Goal: Navigation & Orientation: Find specific page/section

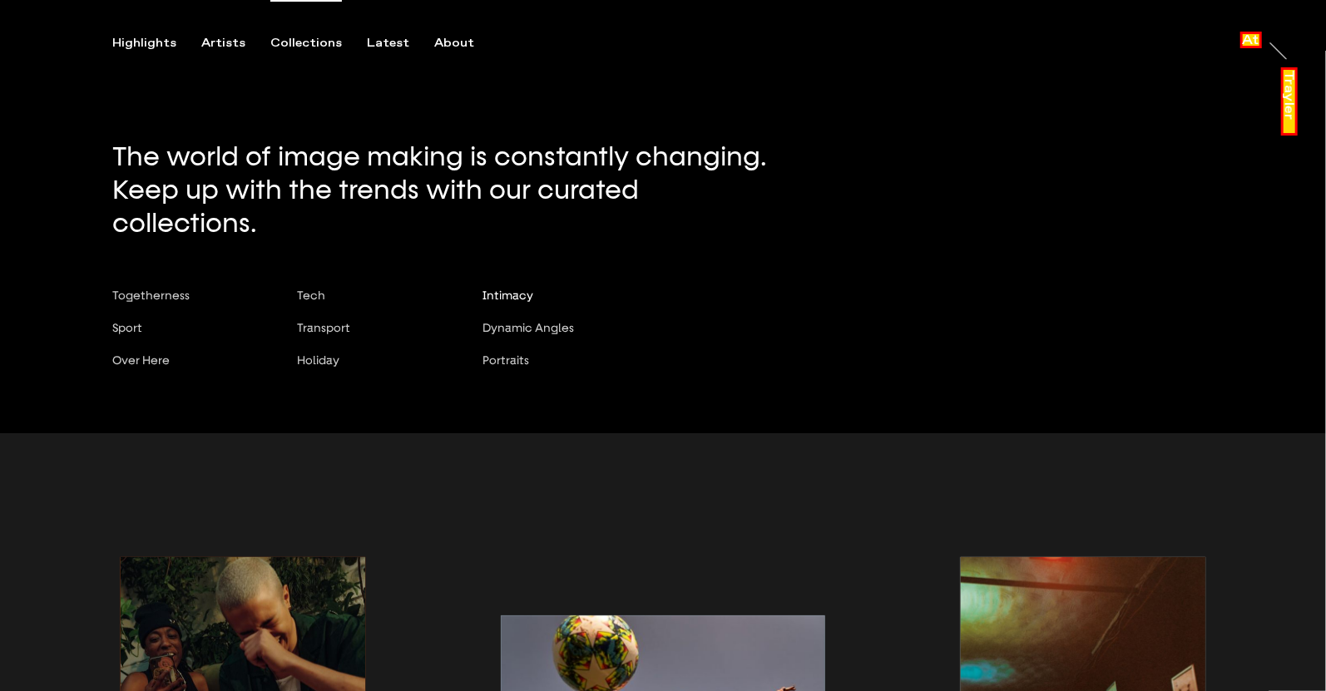
click at [520, 289] on span "Intimacy" at bounding box center [507, 295] width 51 height 13
click at [314, 289] on span "Tech" at bounding box center [312, 295] width 28 height 13
click at [329, 321] on button "Transport" at bounding box center [372, 337] width 149 height 32
click at [316, 353] on span "Holiday" at bounding box center [319, 359] width 42 height 13
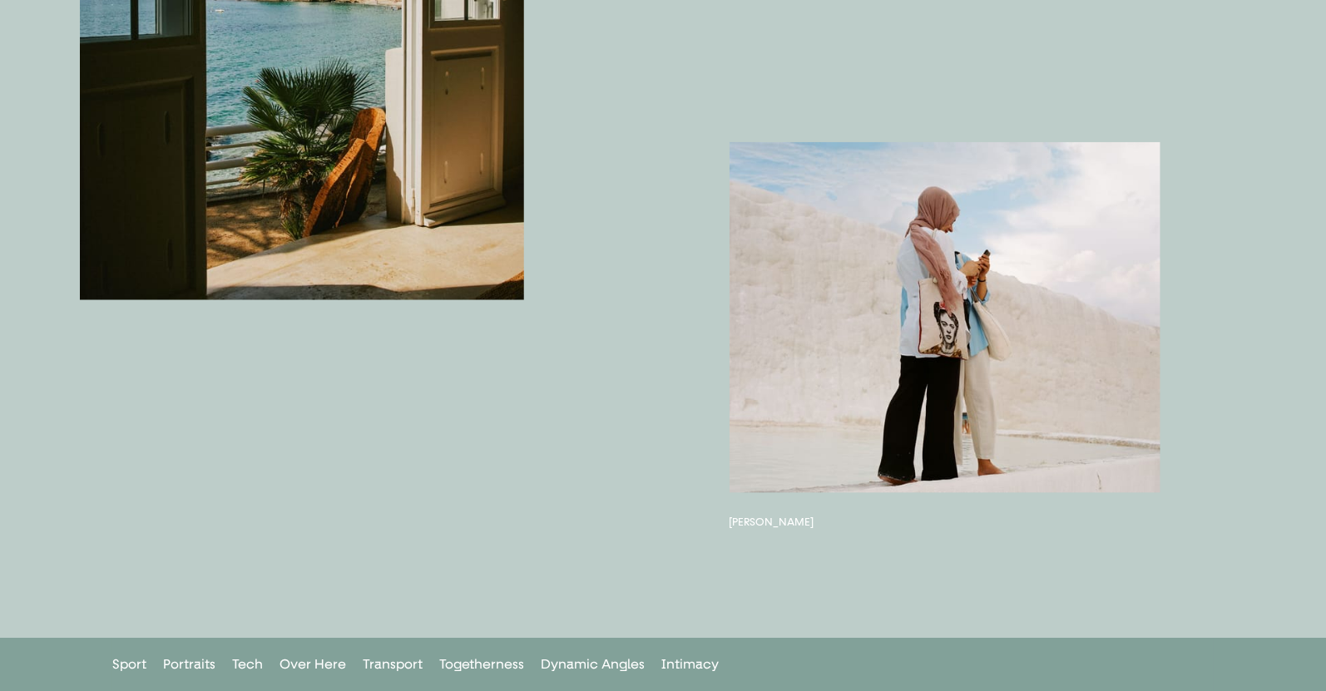
scroll to position [1189, 0]
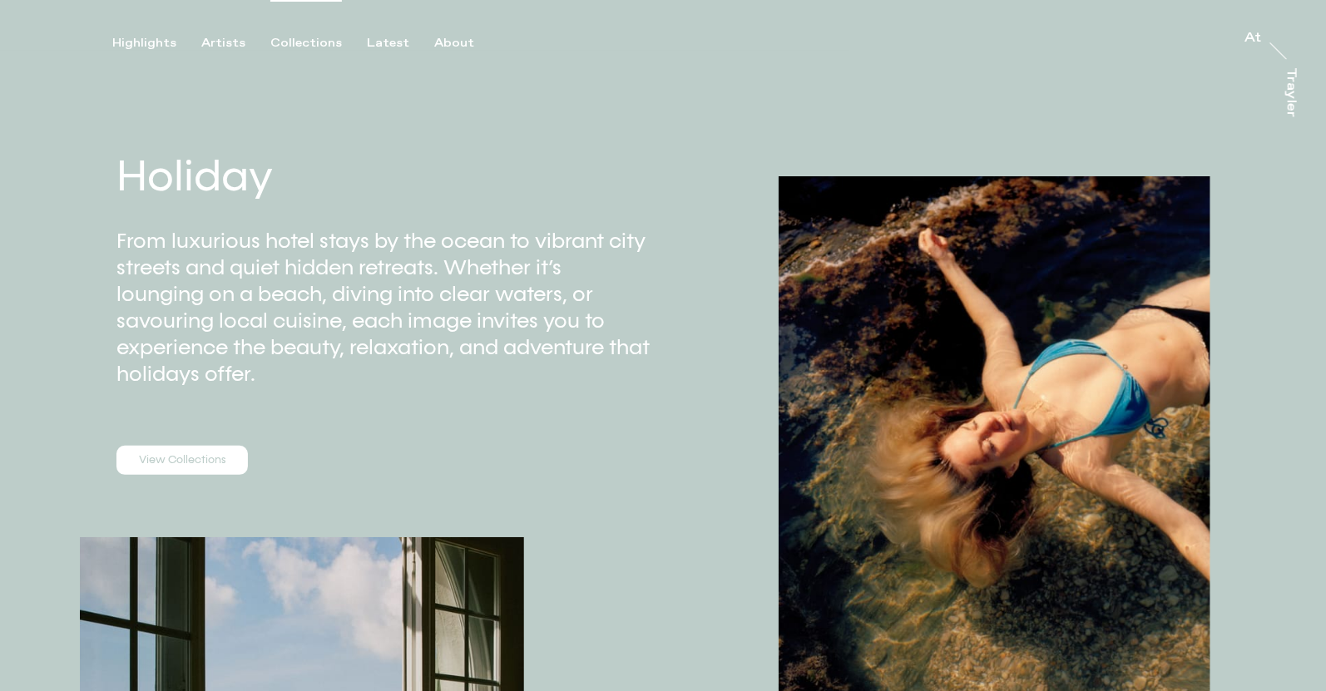
click at [302, 41] on div "Collections" at bounding box center [306, 43] width 72 height 15
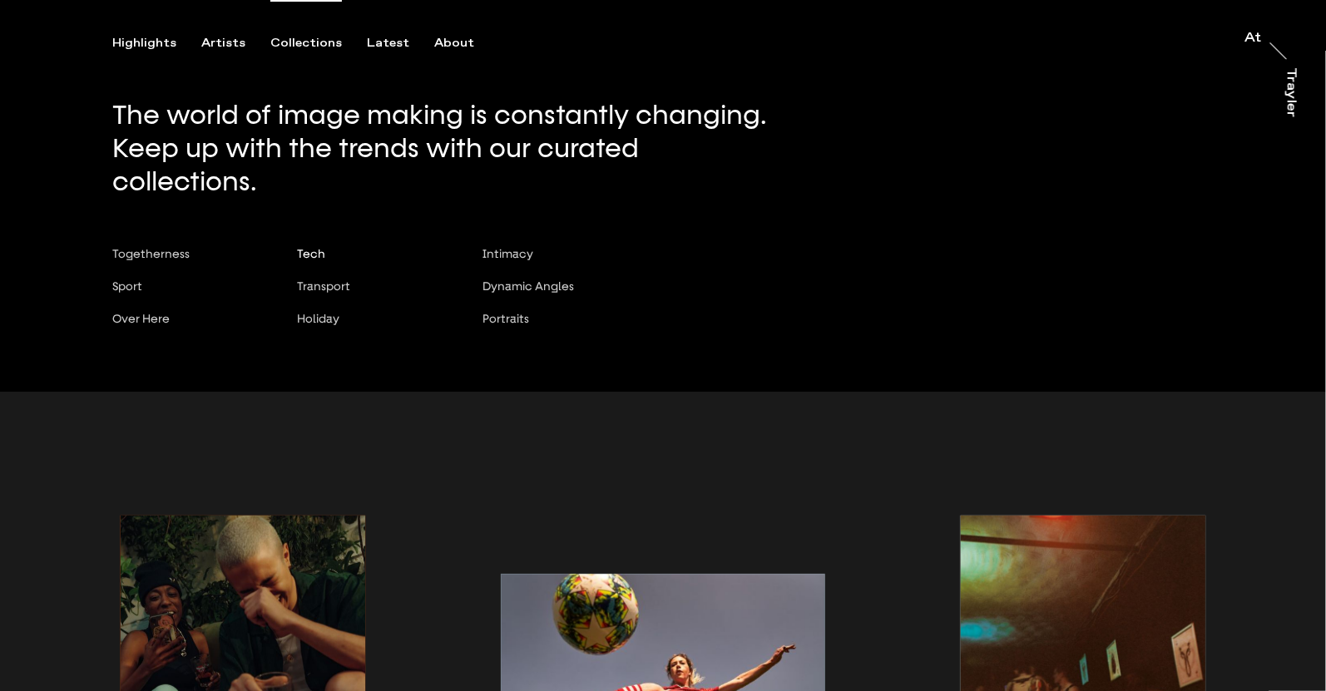
click at [312, 247] on span "Tech" at bounding box center [312, 253] width 28 height 13
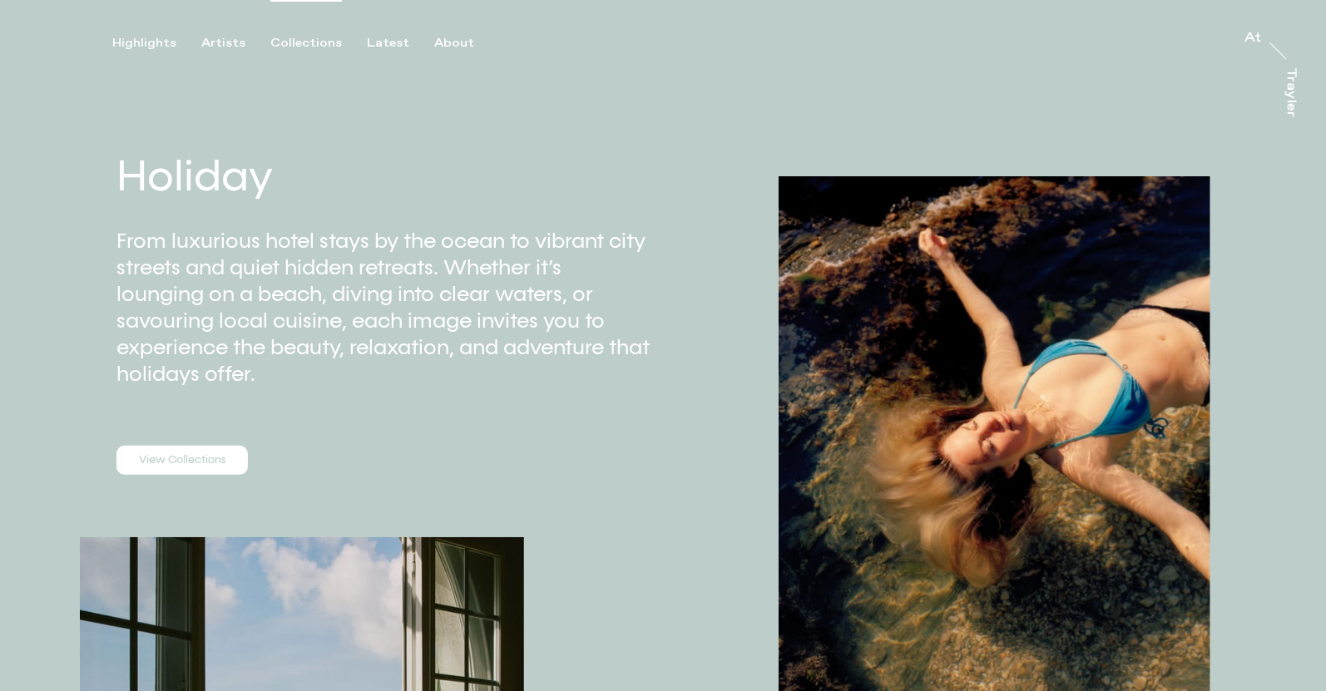
click at [295, 36] on div "Collections" at bounding box center [306, 43] width 72 height 15
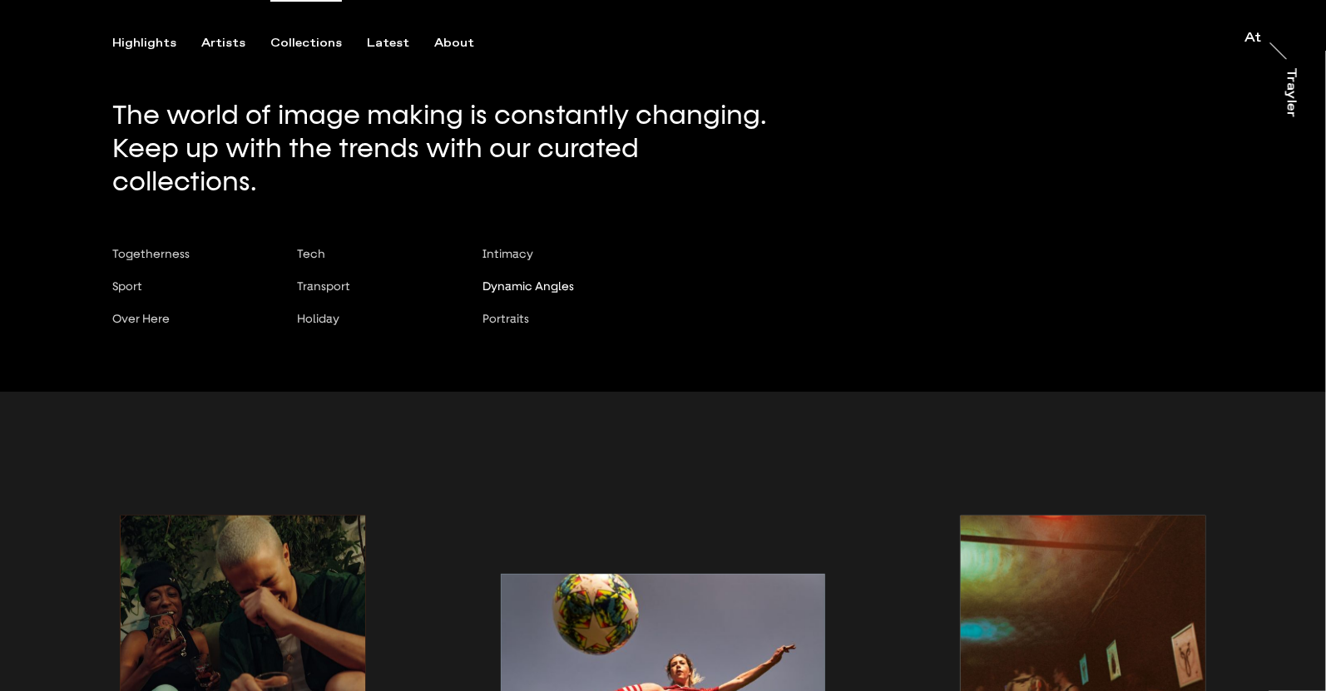
click at [524, 279] on span "Dynamic Angles" at bounding box center [527, 285] width 91 height 13
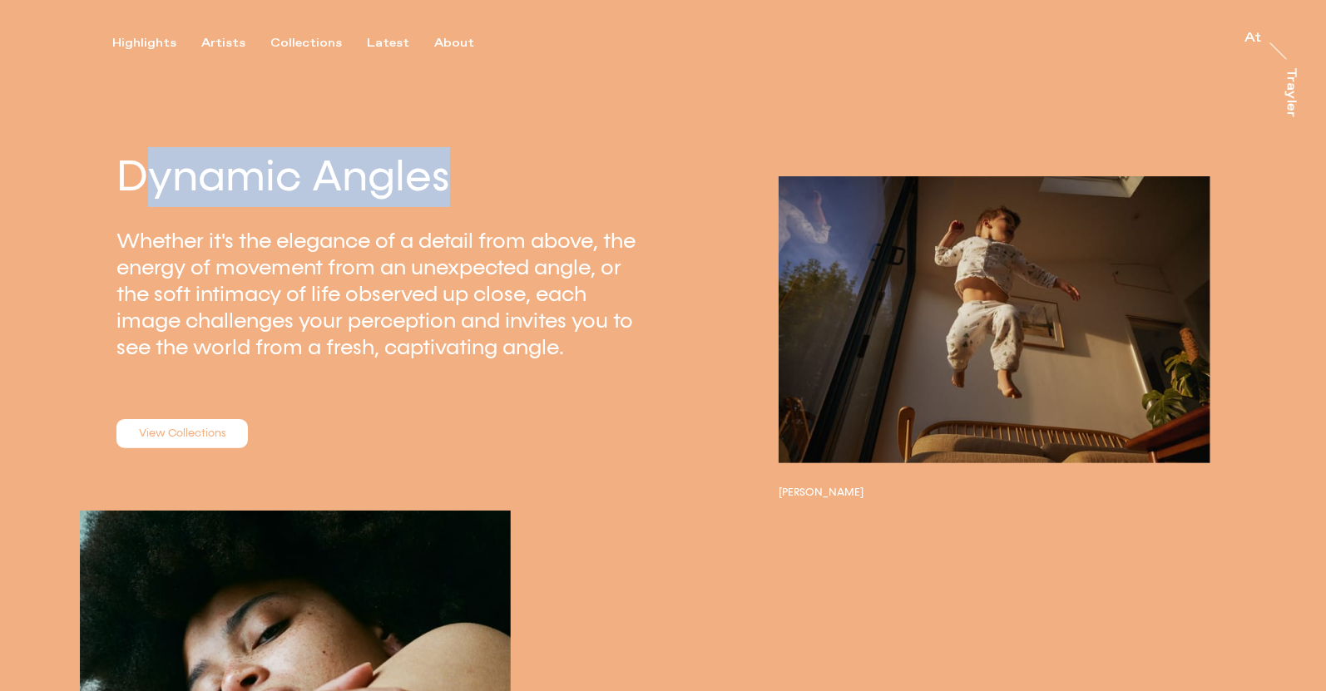
drag, startPoint x: 321, startPoint y: 184, endPoint x: 479, endPoint y: 177, distance: 158.2
click at [482, 178] on h2 "Dynamic Angles" at bounding box center [389, 177] width 546 height 60
click at [477, 176] on h2 "Dynamic Angles" at bounding box center [389, 177] width 546 height 60
drag, startPoint x: 122, startPoint y: 175, endPoint x: 487, endPoint y: 179, distance: 364.3
click at [487, 179] on div "Dynamic Angles Whether it's the elegance of a detail from above, the energy of …" at bounding box center [331, 292] width 663 height 338
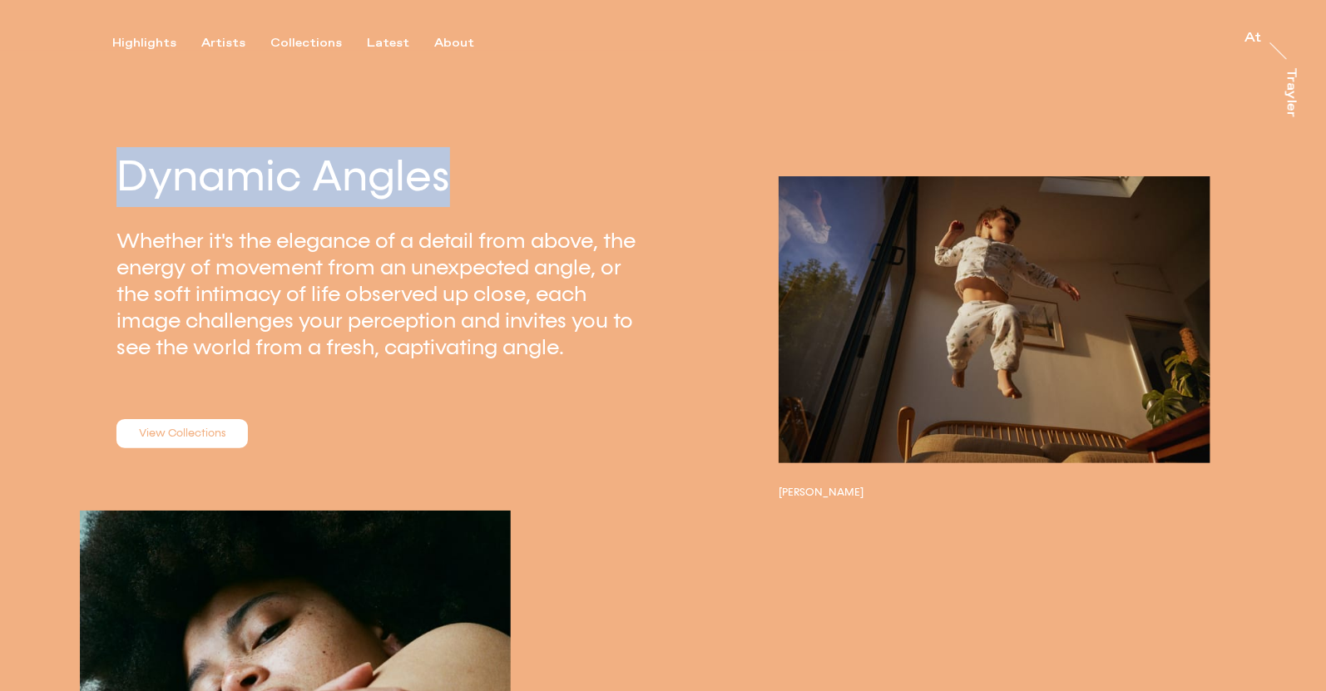
copy h2 "Dynamic Angles"
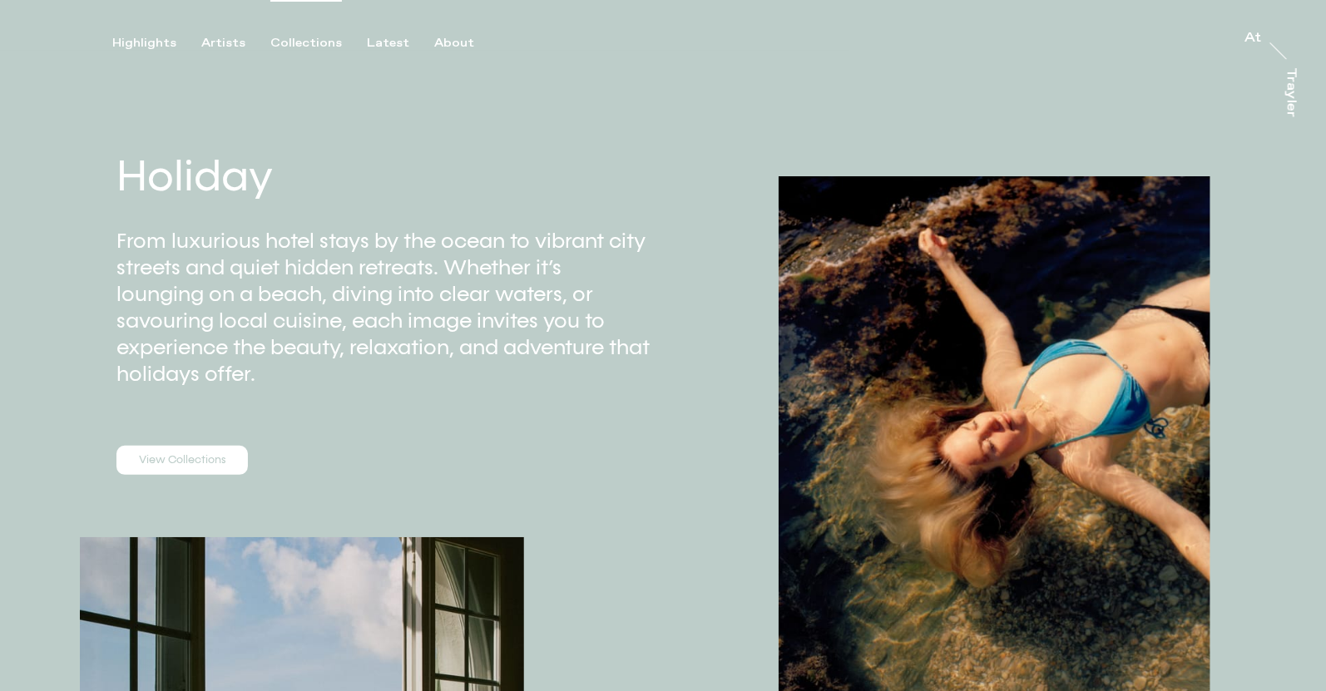
click at [310, 40] on div "Collections" at bounding box center [306, 43] width 72 height 15
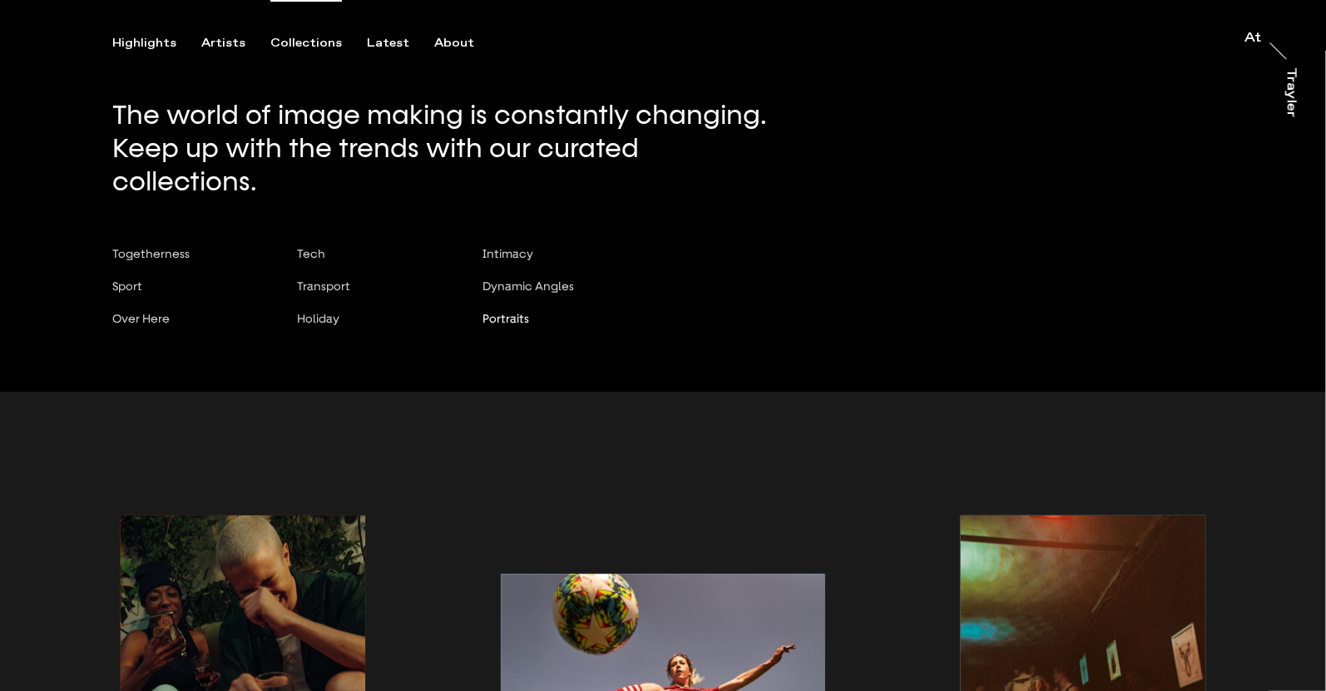
click at [506, 312] on span "Portraits" at bounding box center [505, 318] width 47 height 13
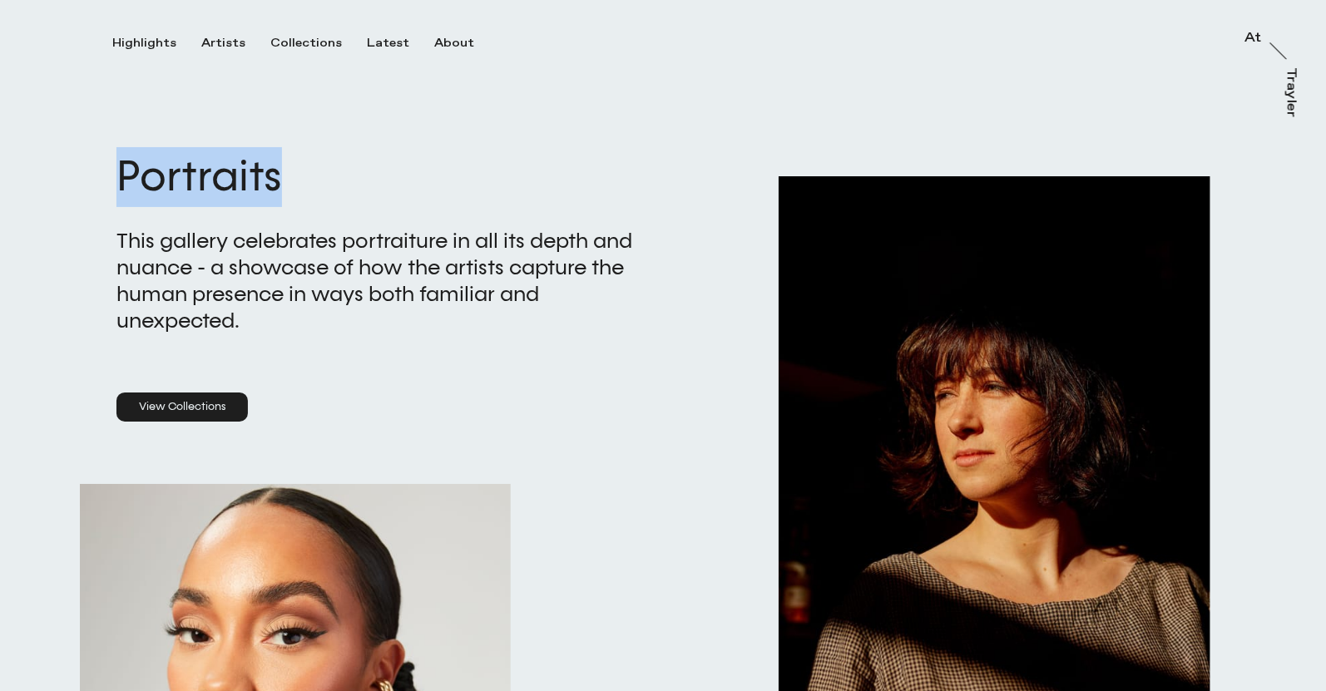
drag, startPoint x: 111, startPoint y: 168, endPoint x: 295, endPoint y: 172, distance: 184.7
click at [295, 172] on div "Portraits This gallery celebrates portraiture in all its depth and nuance - a s…" at bounding box center [331, 279] width 663 height 312
copy h2 "Portraits"
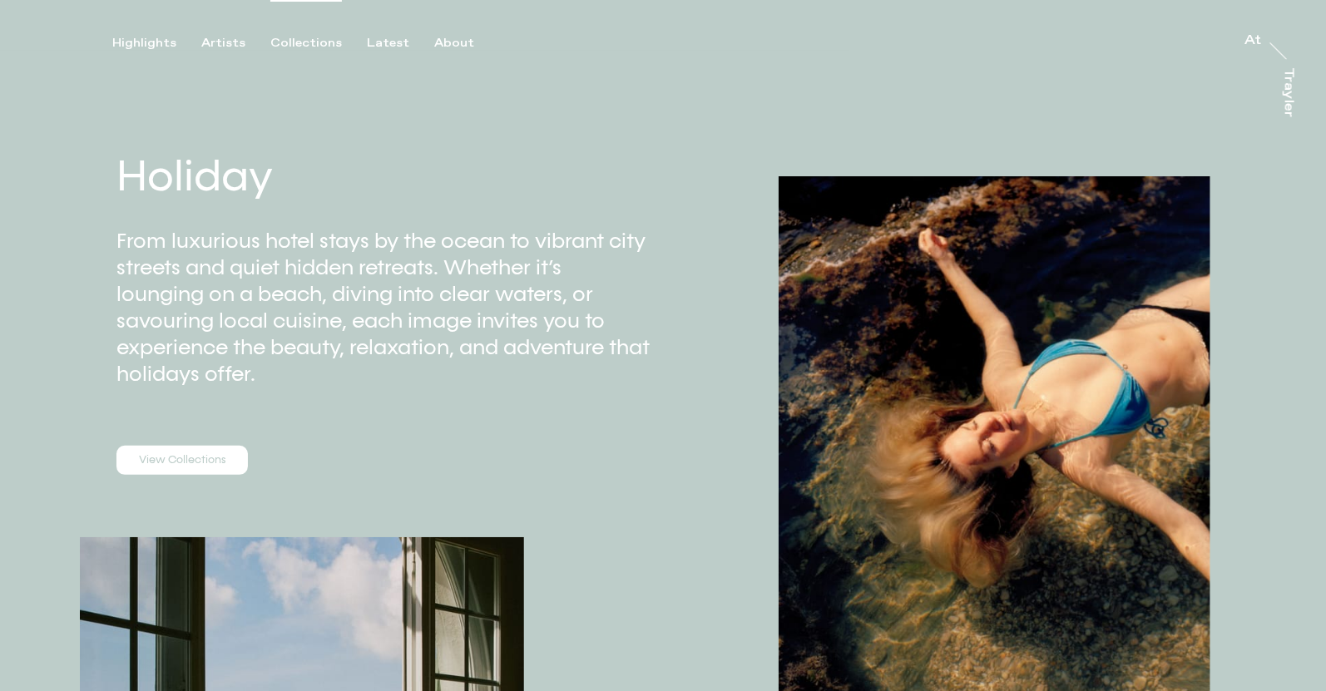
click at [312, 41] on div "Collections" at bounding box center [306, 43] width 72 height 15
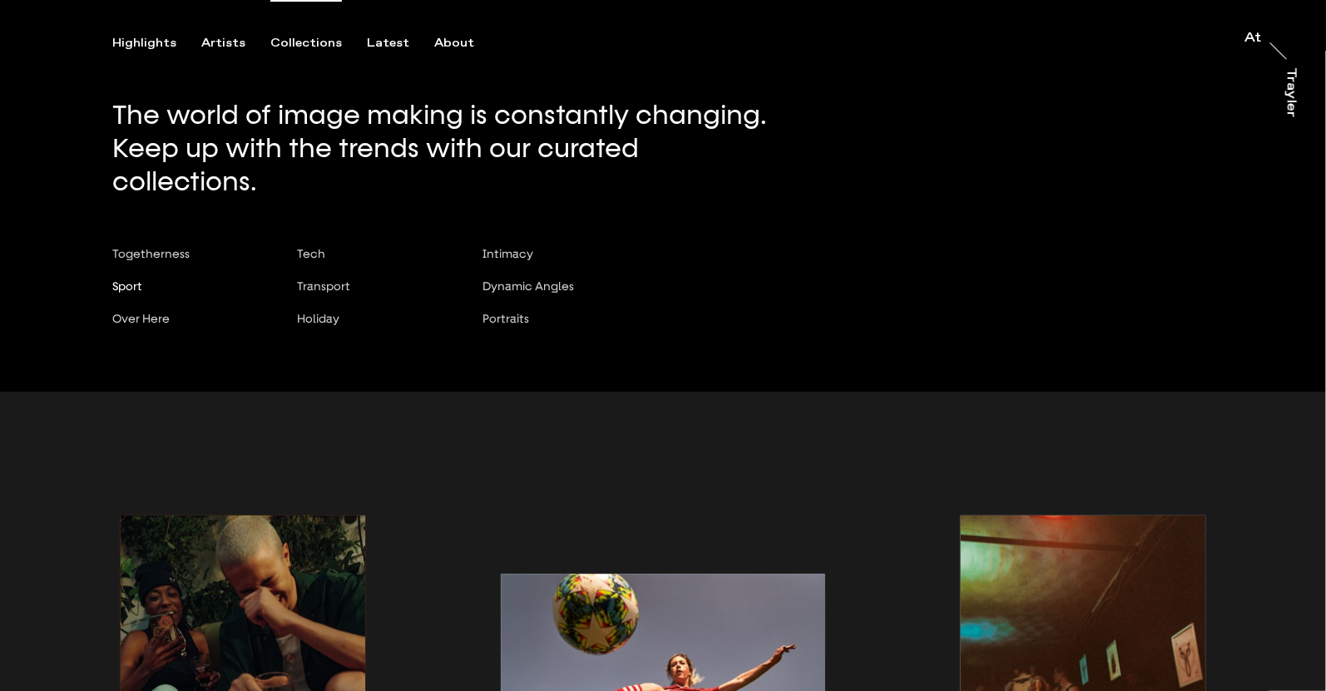
click at [131, 279] on span "Sport" at bounding box center [127, 285] width 30 height 13
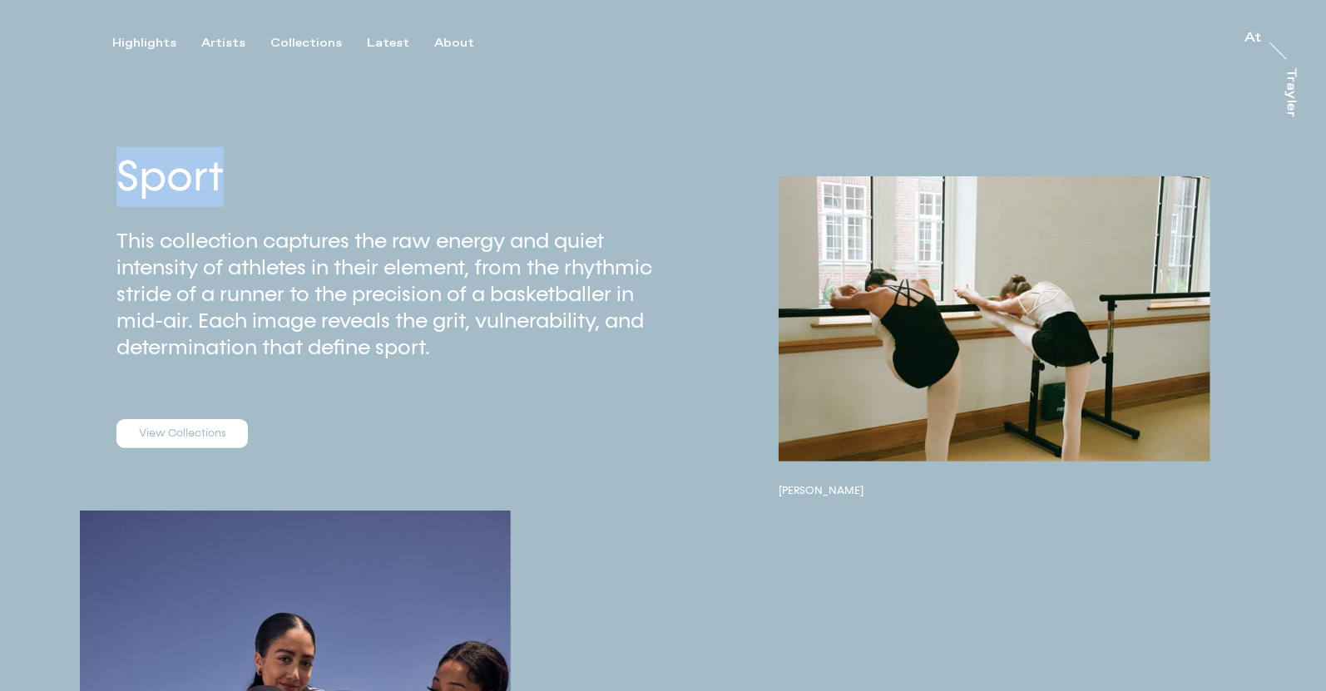
drag, startPoint x: 111, startPoint y: 161, endPoint x: 230, endPoint y: 166, distance: 119.8
click at [230, 166] on div "Sport This collection captures the raw energy and quiet intensity of athletes i…" at bounding box center [331, 292] width 663 height 338
copy h2 "Sport"
